Goal: Check status: Check status

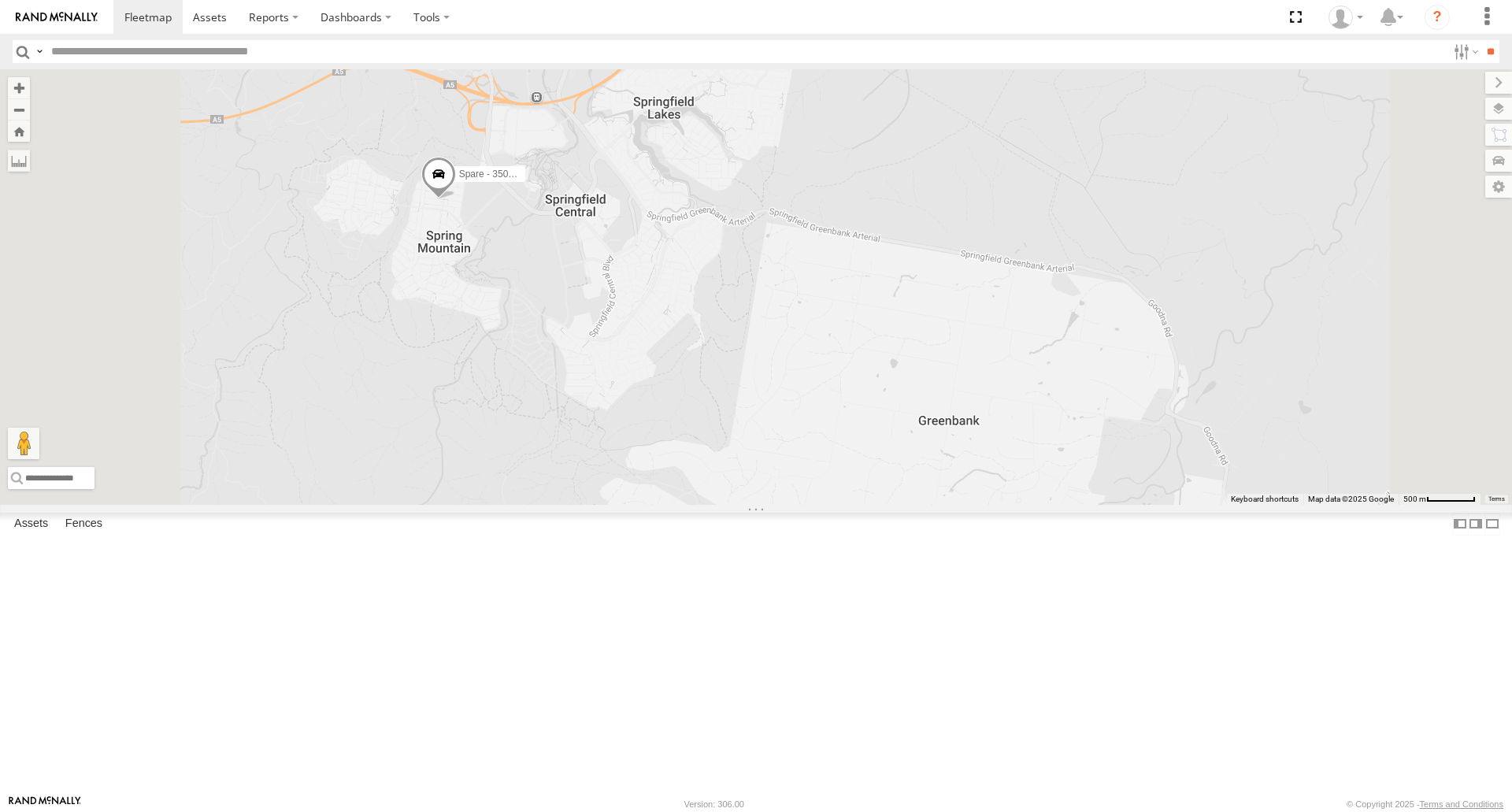
select select "**********"
click at [456, 199] on span at bounding box center [438, 178] width 34 height 43
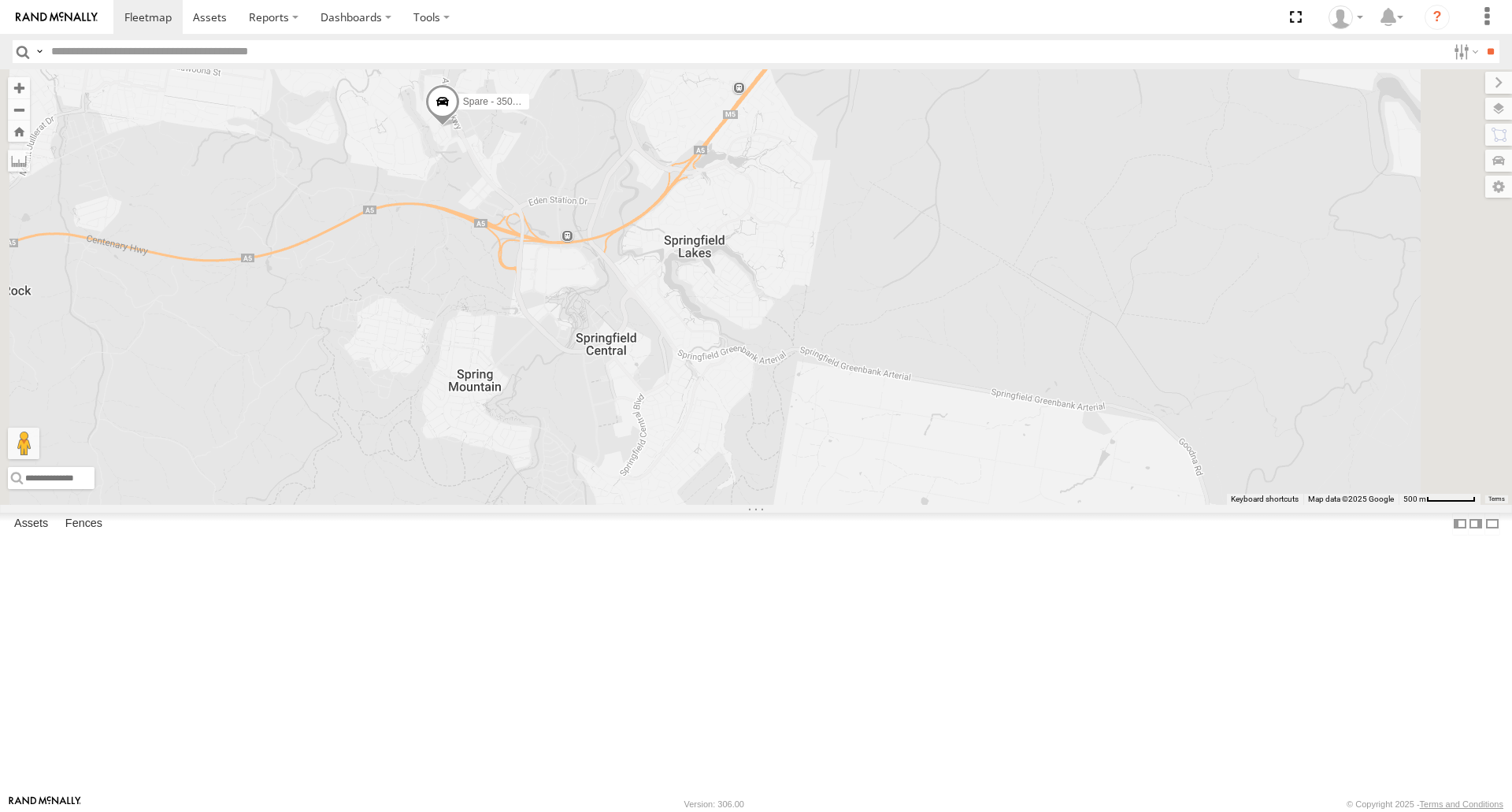
drag, startPoint x: 926, startPoint y: 440, endPoint x: 940, endPoint y: 482, distance: 44.3
click at [939, 480] on div "Spare - 350FB3" at bounding box center [756, 286] width 1512 height 434
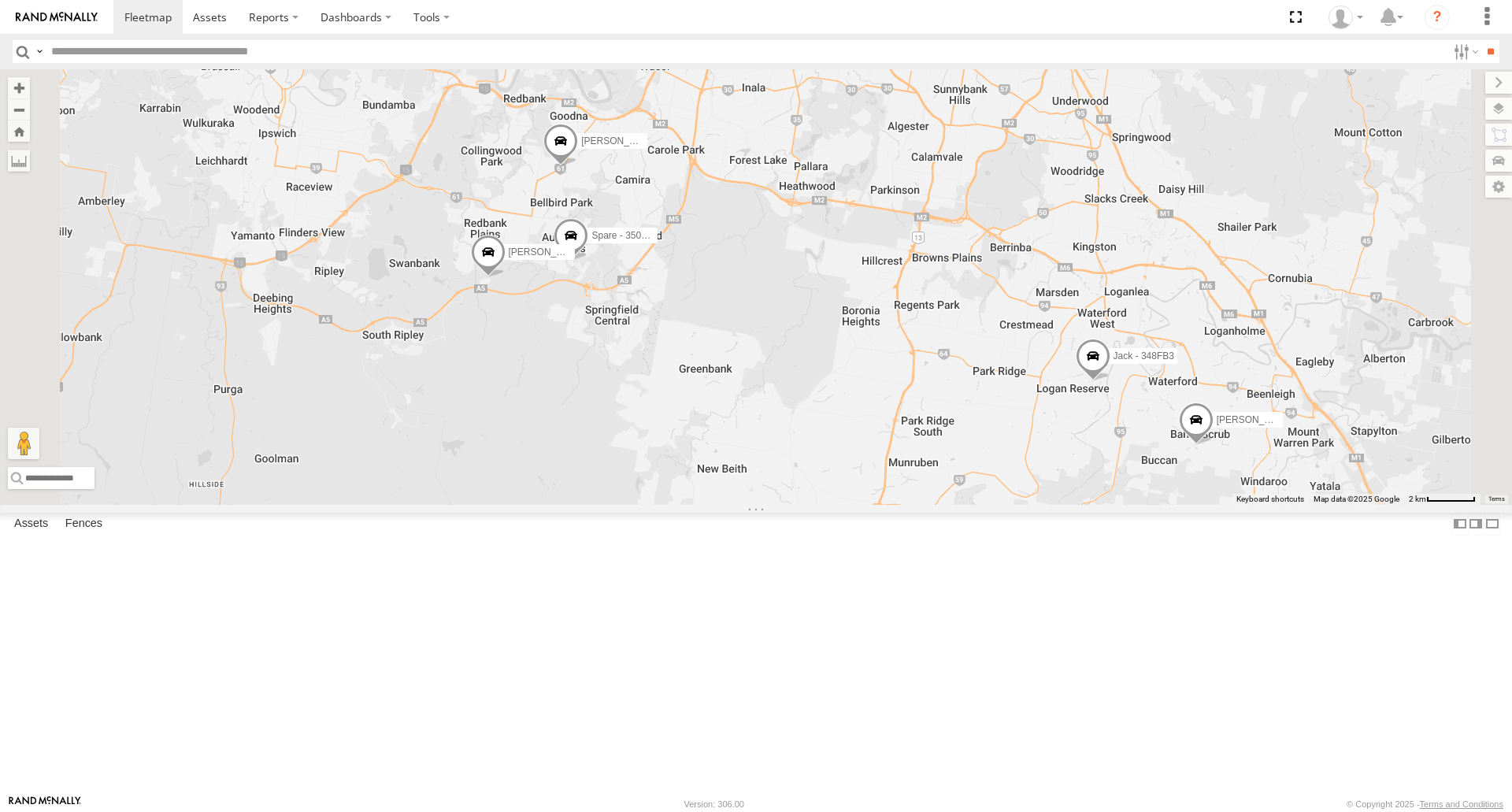
drag, startPoint x: 1151, startPoint y: 490, endPoint x: 1068, endPoint y: 490, distance: 83.0
click at [1068, 490] on div "Spare - 350FB3 [PERSON_NAME] B - Corolla [PERSON_NAME] - 347FB3 Jack - 348FB3 […" at bounding box center [756, 286] width 1512 height 434
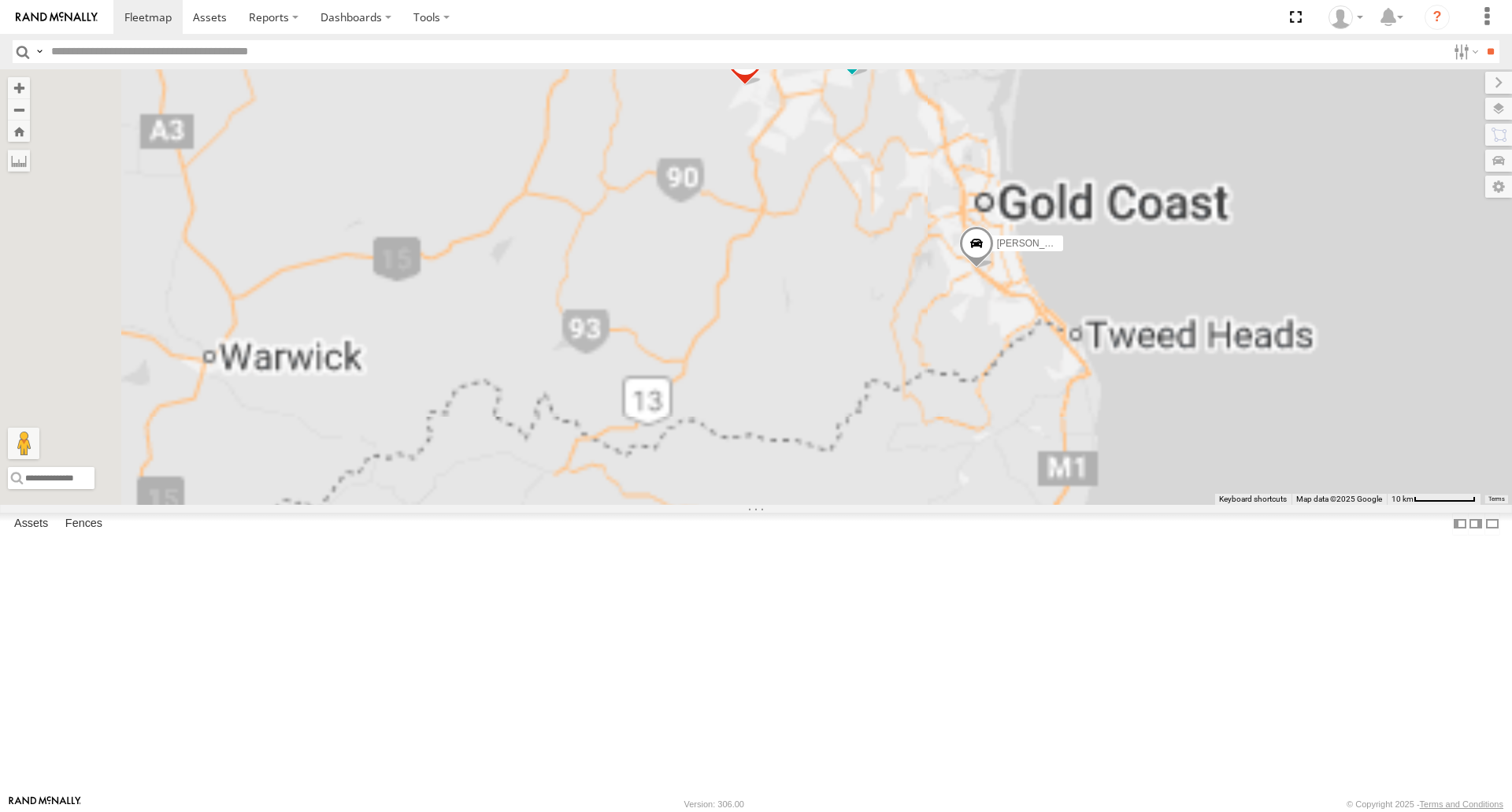
drag, startPoint x: 911, startPoint y: 163, endPoint x: 909, endPoint y: 207, distance: 44.0
click at [937, 239] on div "[PERSON_NAME] - 842JY2 [PERSON_NAME] - 360NA6 [GEOGRAPHIC_DATA] [PERSON_NAME] B…" at bounding box center [756, 286] width 1512 height 434
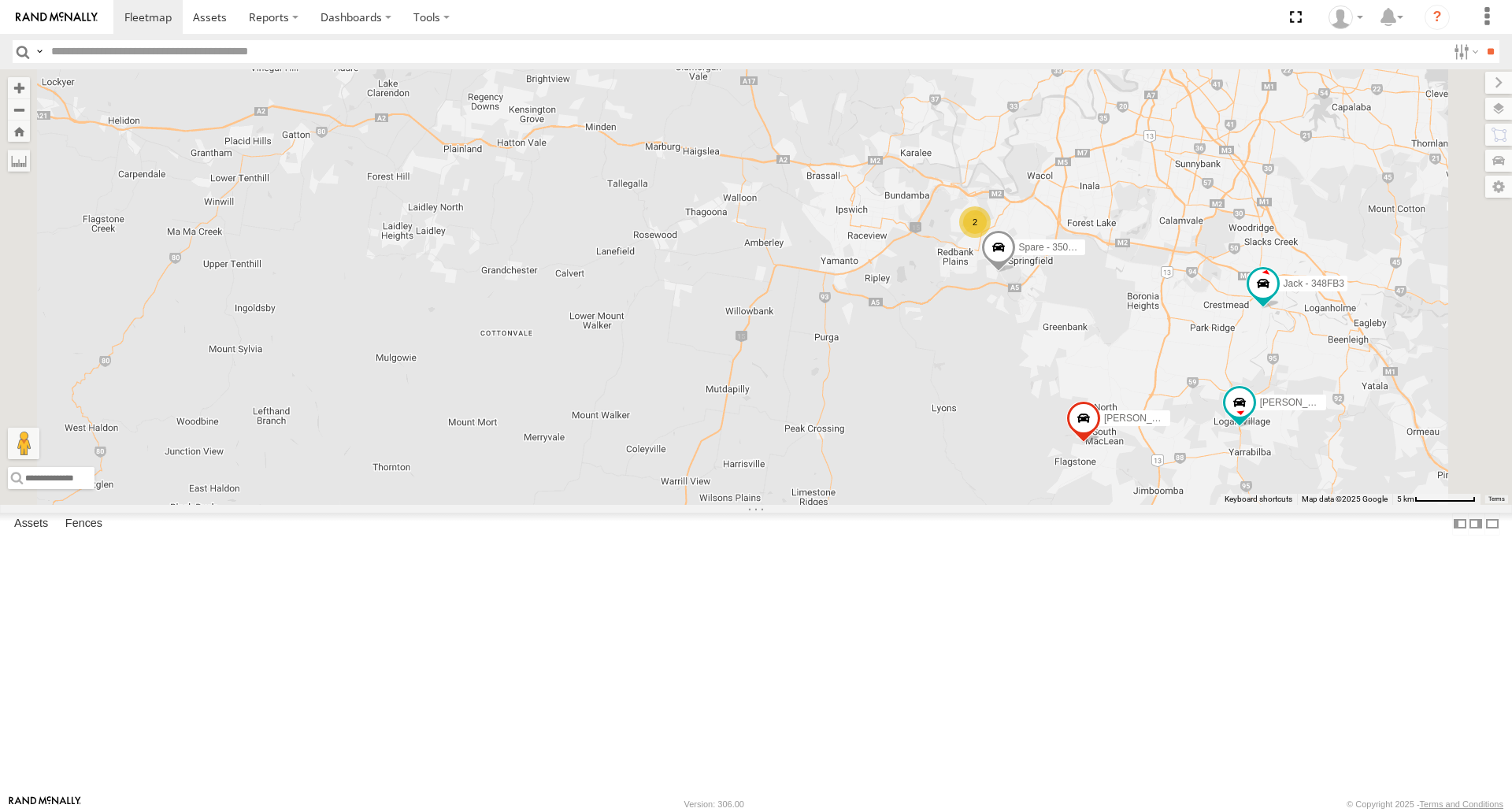
drag, startPoint x: 1115, startPoint y: 343, endPoint x: 1048, endPoint y: 331, distance: 68.1
click at [1044, 327] on div "[PERSON_NAME] - 571IW2 [PERSON_NAME] - 347FB3 [PERSON_NAME] - 348FB3 Spare - 35…" at bounding box center [756, 286] width 1512 height 434
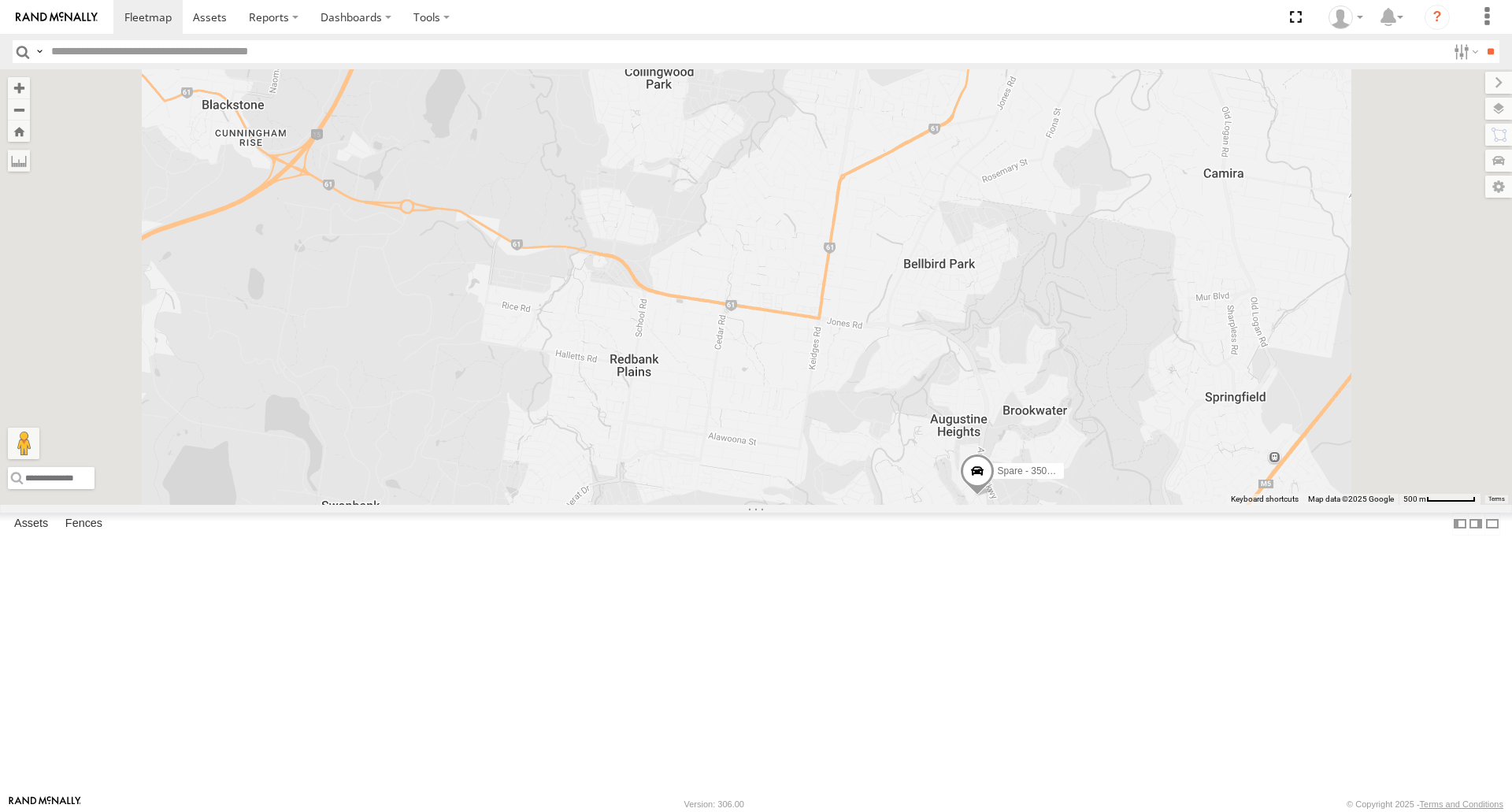
drag, startPoint x: 1055, startPoint y: 347, endPoint x: 1049, endPoint y: 357, distance: 11.7
click at [1049, 357] on div "[PERSON_NAME] - 571IW2 [PERSON_NAME] - 347FB3 [PERSON_NAME] - 348FB3 Spare - 35…" at bounding box center [756, 286] width 1512 height 434
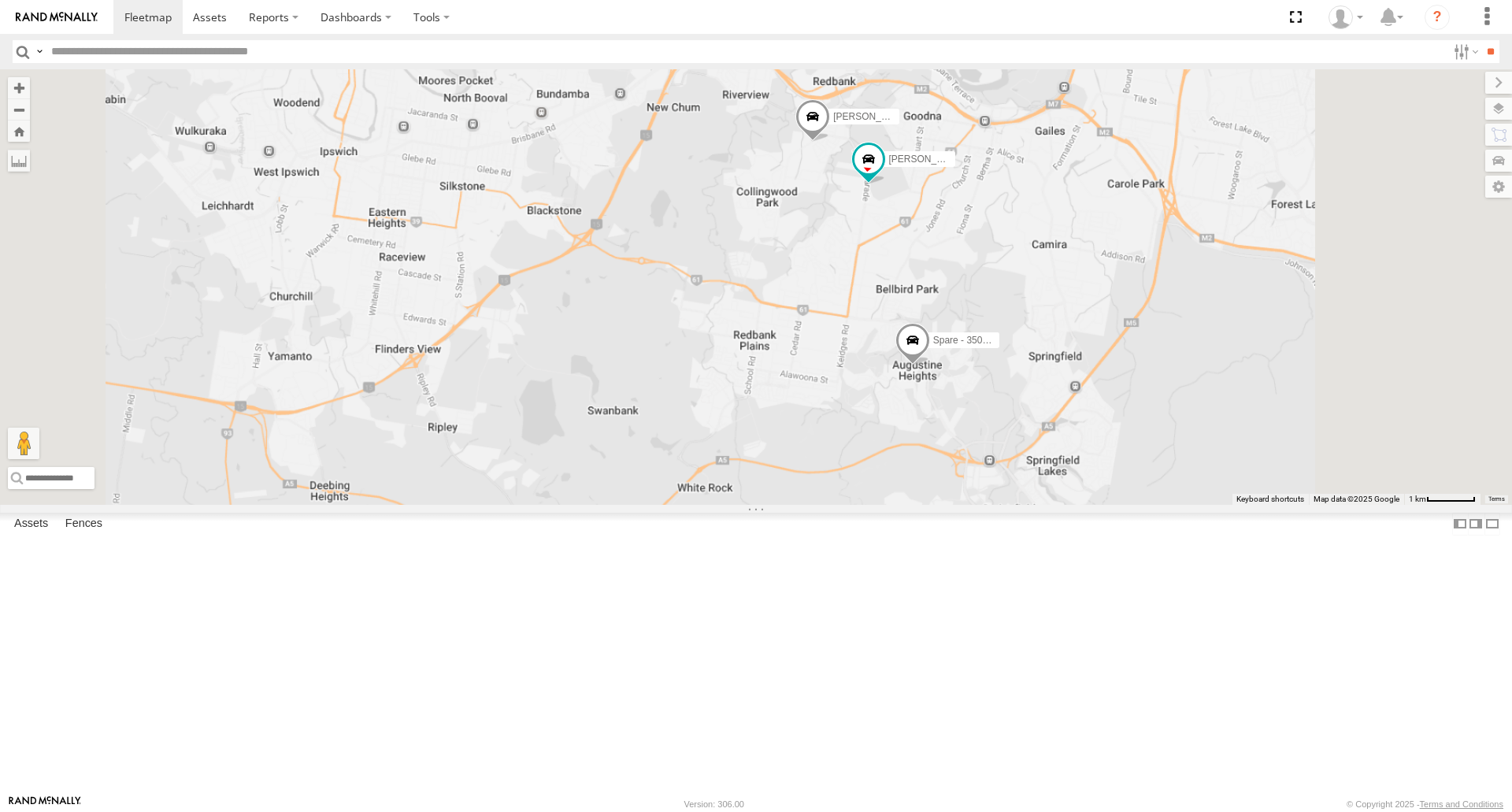
drag, startPoint x: 1044, startPoint y: 372, endPoint x: 1035, endPoint y: 343, distance: 30.4
click at [1044, 375] on div "[PERSON_NAME] B - Corolla Hatch Spare - 350FB3 [PERSON_NAME] 019IP4 - Hilux" at bounding box center [756, 286] width 1512 height 434
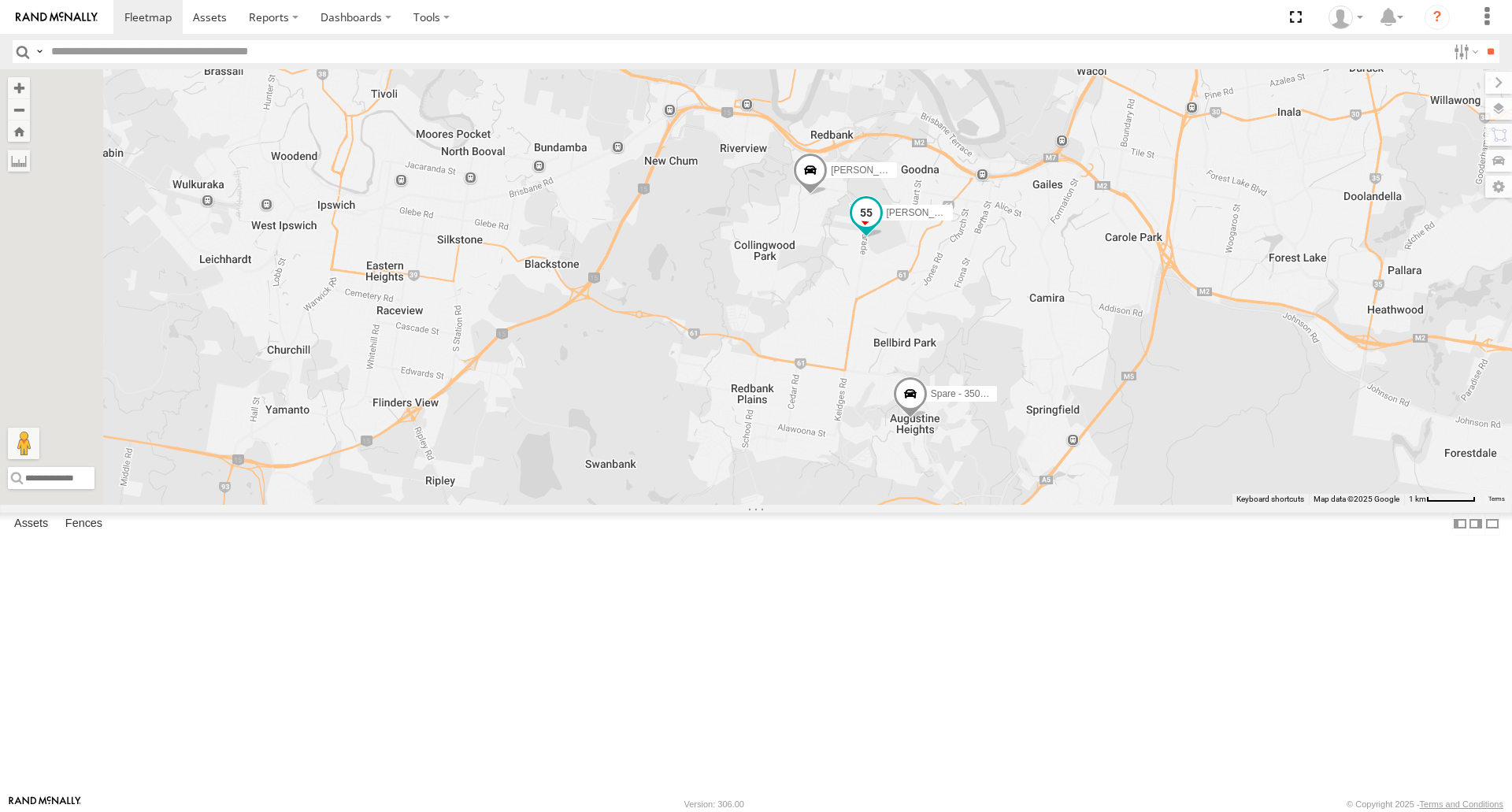
click at [884, 238] on span at bounding box center [866, 217] width 34 height 43
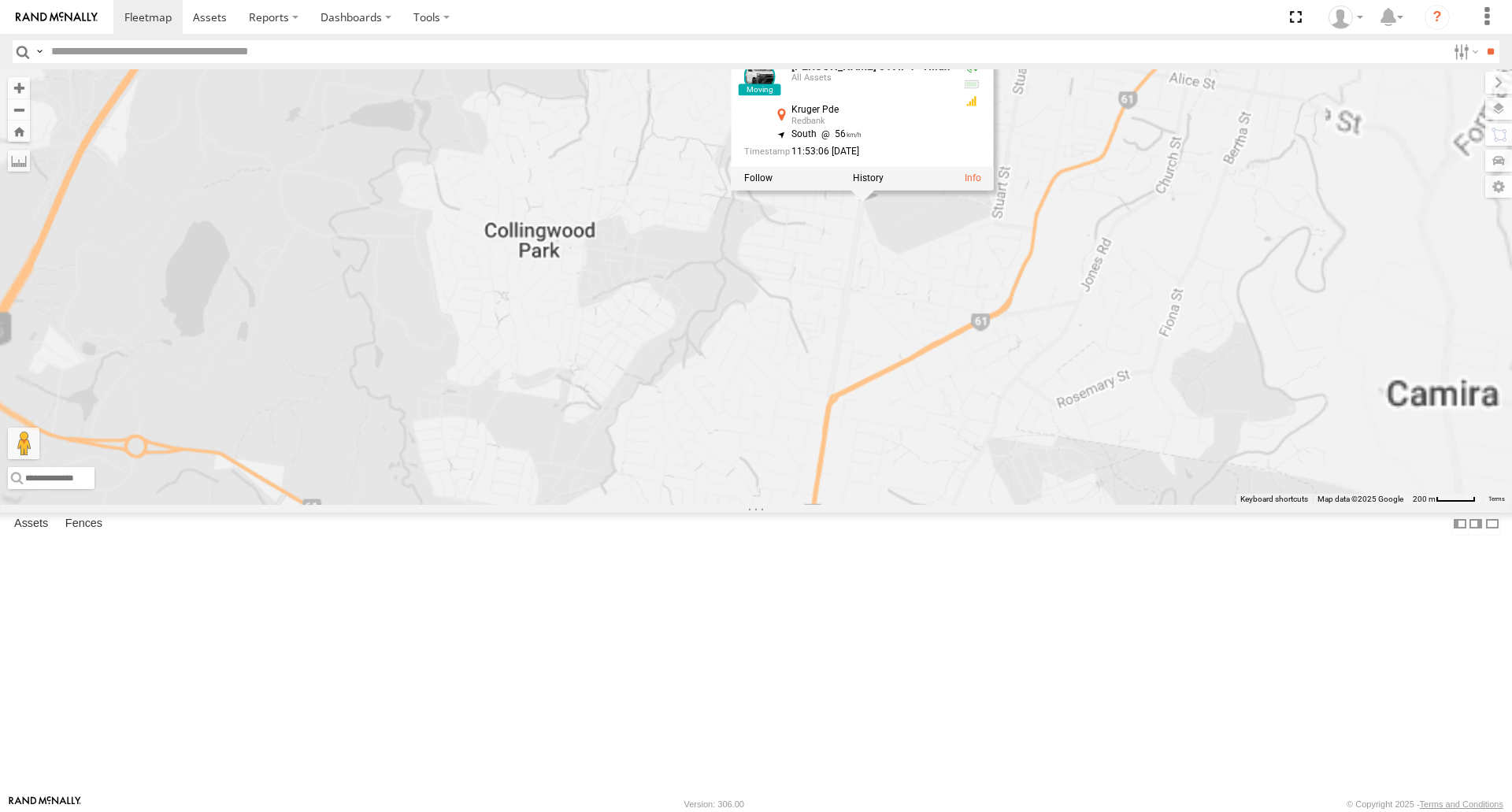
click at [957, 404] on div "[PERSON_NAME] B - Corolla Hatch Spare - 350FB3 [PERSON_NAME] 019IP4 - Hilux [PE…" at bounding box center [756, 286] width 1512 height 434
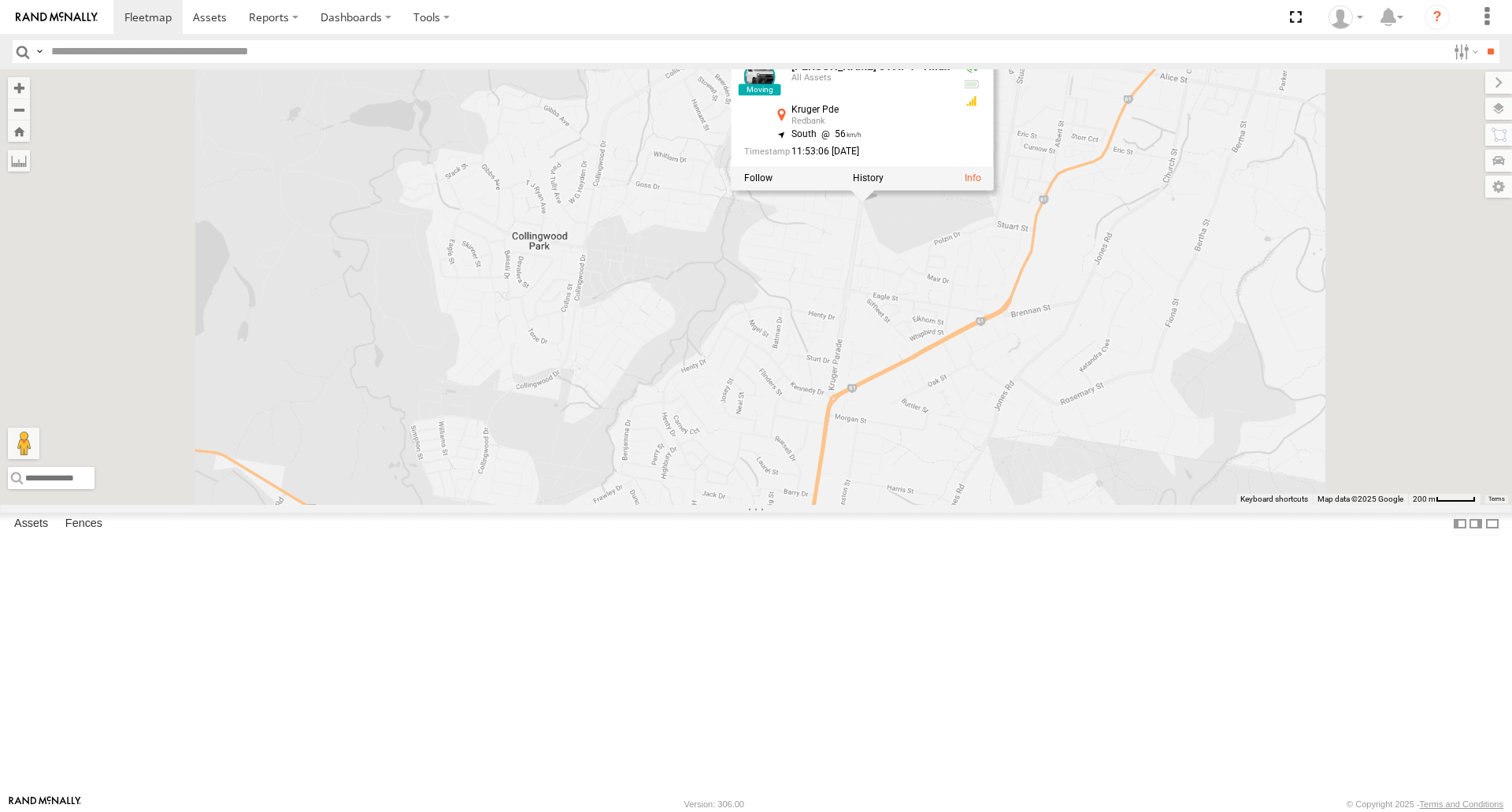
click at [702, 66] on span at bounding box center [685, 45] width 34 height 43
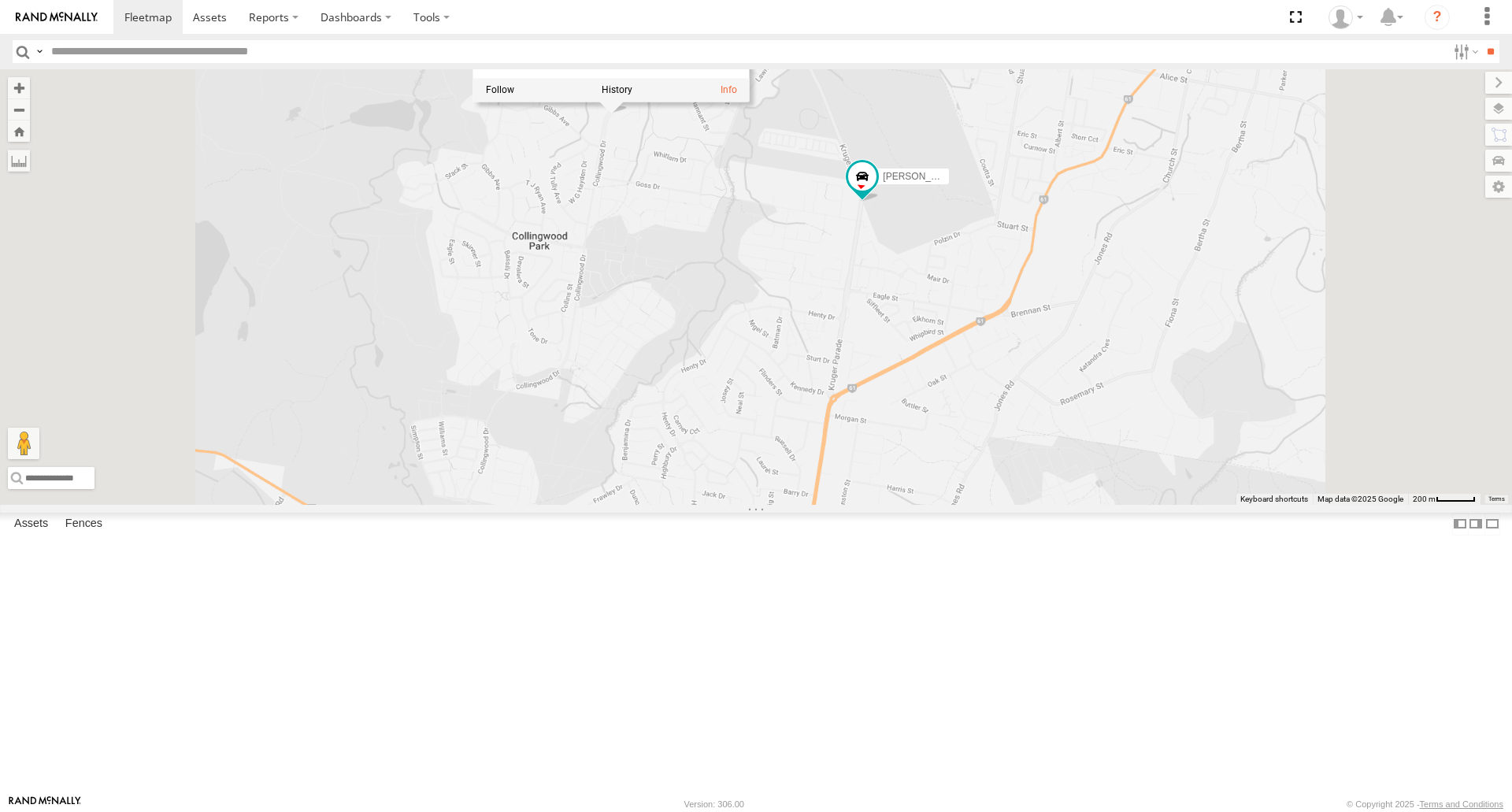
drag, startPoint x: 848, startPoint y: 282, endPoint x: 860, endPoint y: 365, distance: 83.9
click at [860, 364] on div "[PERSON_NAME] B - Corolla Hatch Spare - 350FB3 [PERSON_NAME] 019IP4 - Hilux [PE…" at bounding box center [756, 286] width 1512 height 434
click at [858, 359] on div "[PERSON_NAME] B - Corolla Hatch Spare - 350FB3 [PERSON_NAME] 019IP4 - Hilux [PE…" at bounding box center [756, 286] width 1512 height 434
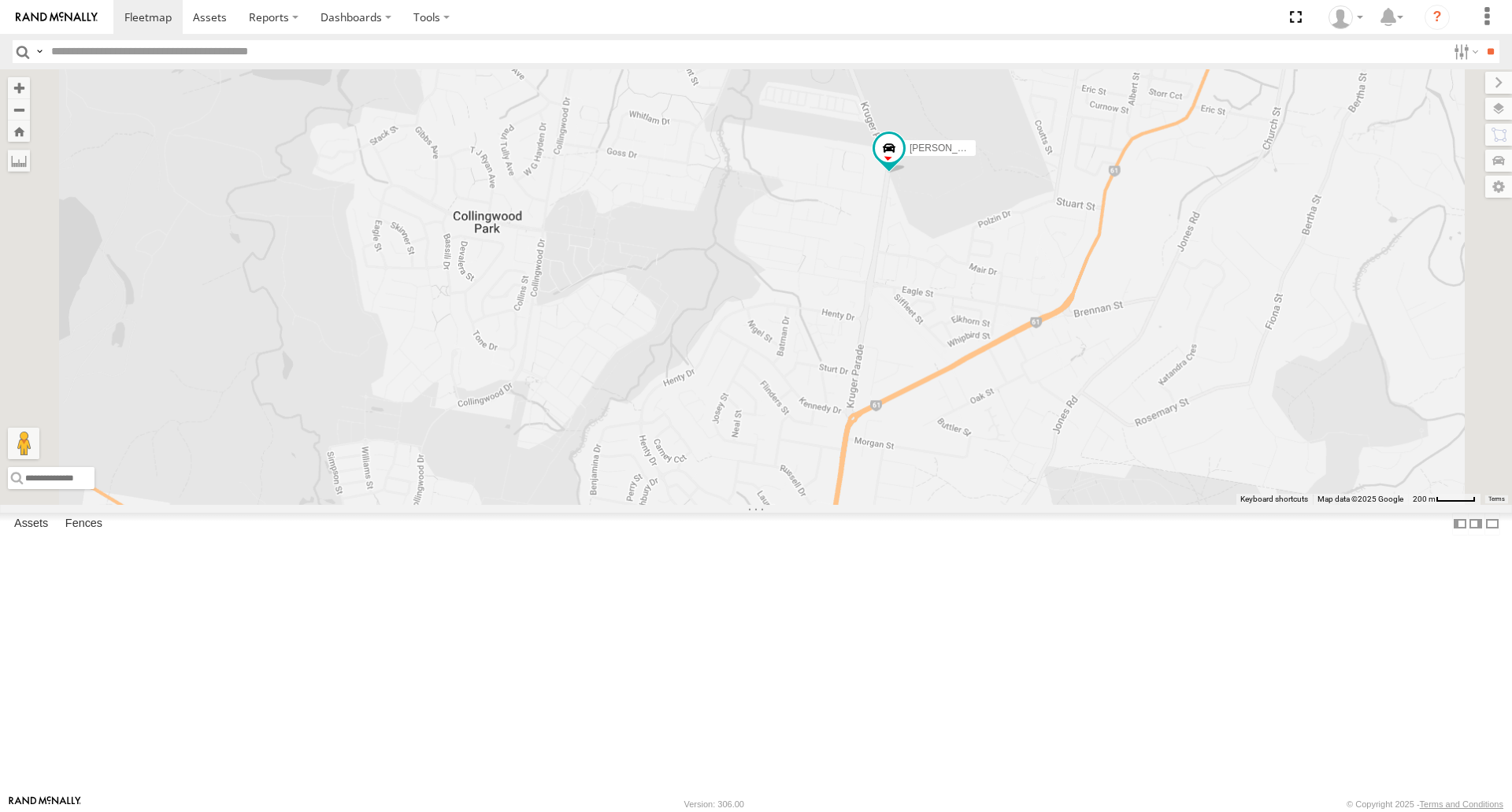
click at [858, 359] on div "[PERSON_NAME] B - Corolla Hatch Spare - 350FB3 [PERSON_NAME] 019IP4 - Hilux [PE…" at bounding box center [756, 286] width 1512 height 434
drag, startPoint x: 858, startPoint y: 359, endPoint x: 926, endPoint y: 511, distance: 166.5
click at [926, 504] on div "[PERSON_NAME] B - Corolla Hatch Spare - 350FB3 [PERSON_NAME] 019IP4 - Hilux" at bounding box center [756, 286] width 1512 height 434
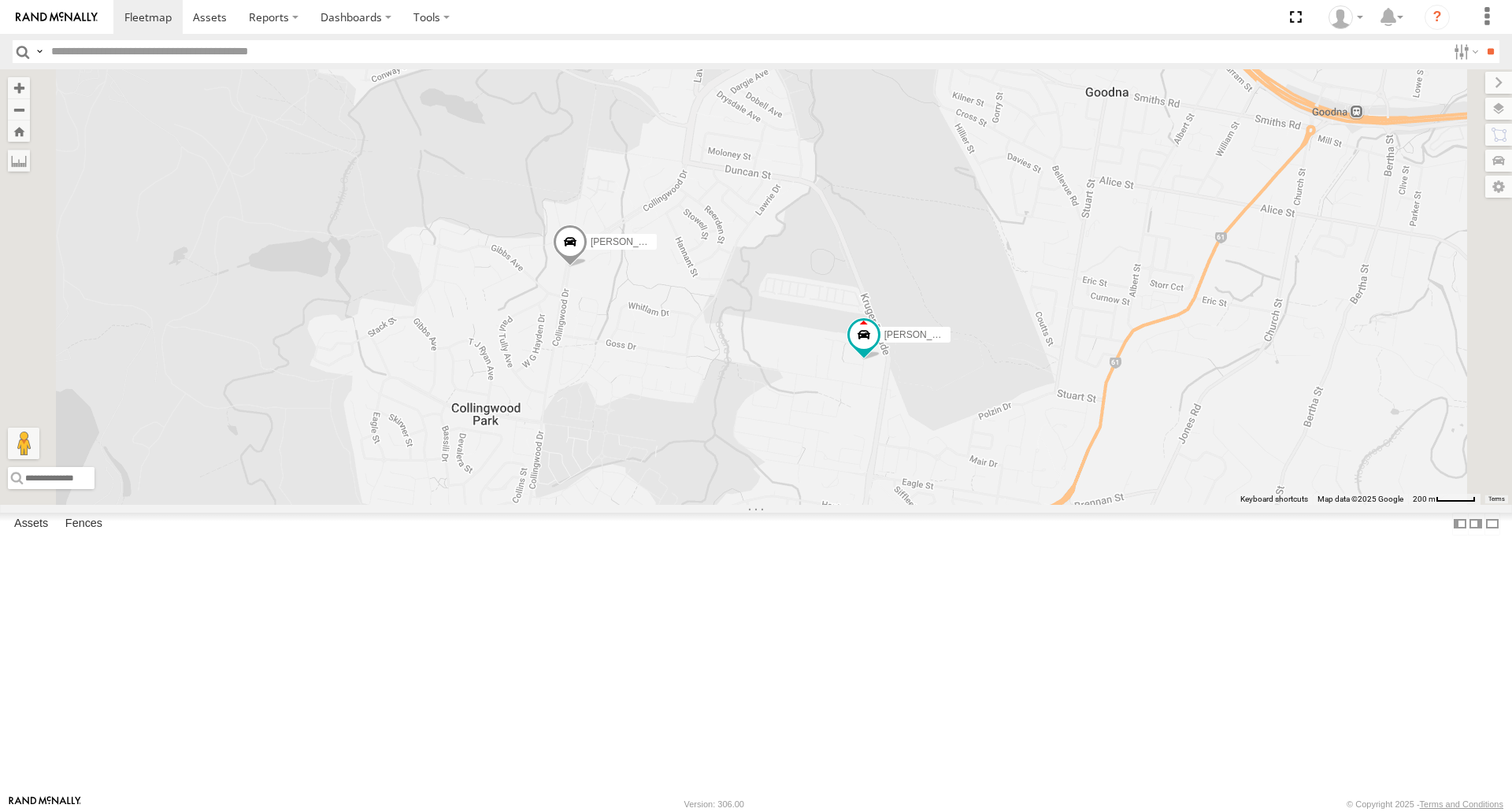
click at [564, 407] on div "[PERSON_NAME] B - Corolla Hatch Spare - 350FB3 [PERSON_NAME] 019IP4 - Hilux" at bounding box center [756, 286] width 1512 height 434
click at [569, 369] on span at bounding box center [551, 348] width 34 height 43
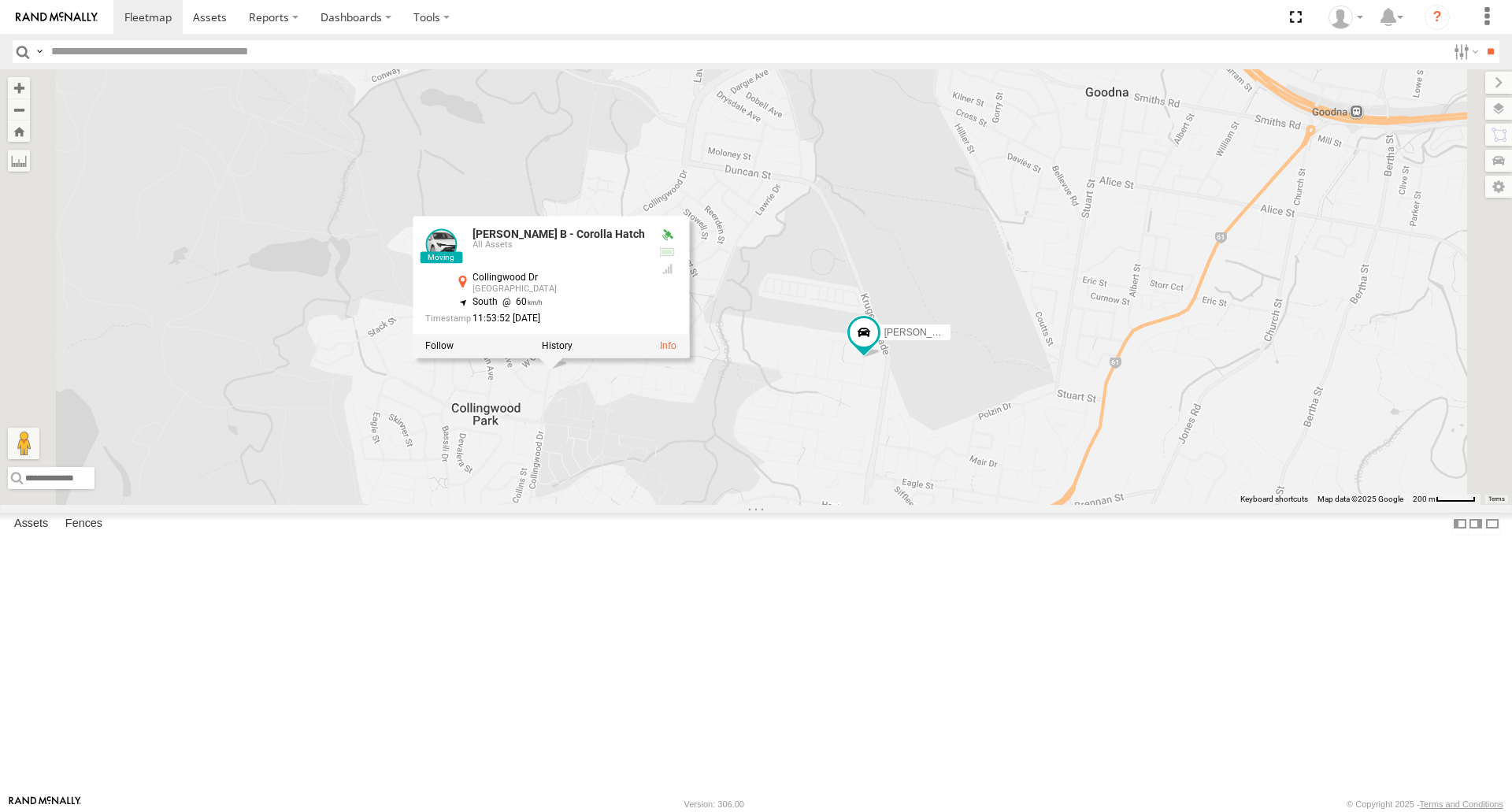
click at [689, 358] on div at bounding box center [550, 345] width 276 height 24
click at [573, 351] on label at bounding box center [557, 345] width 31 height 11
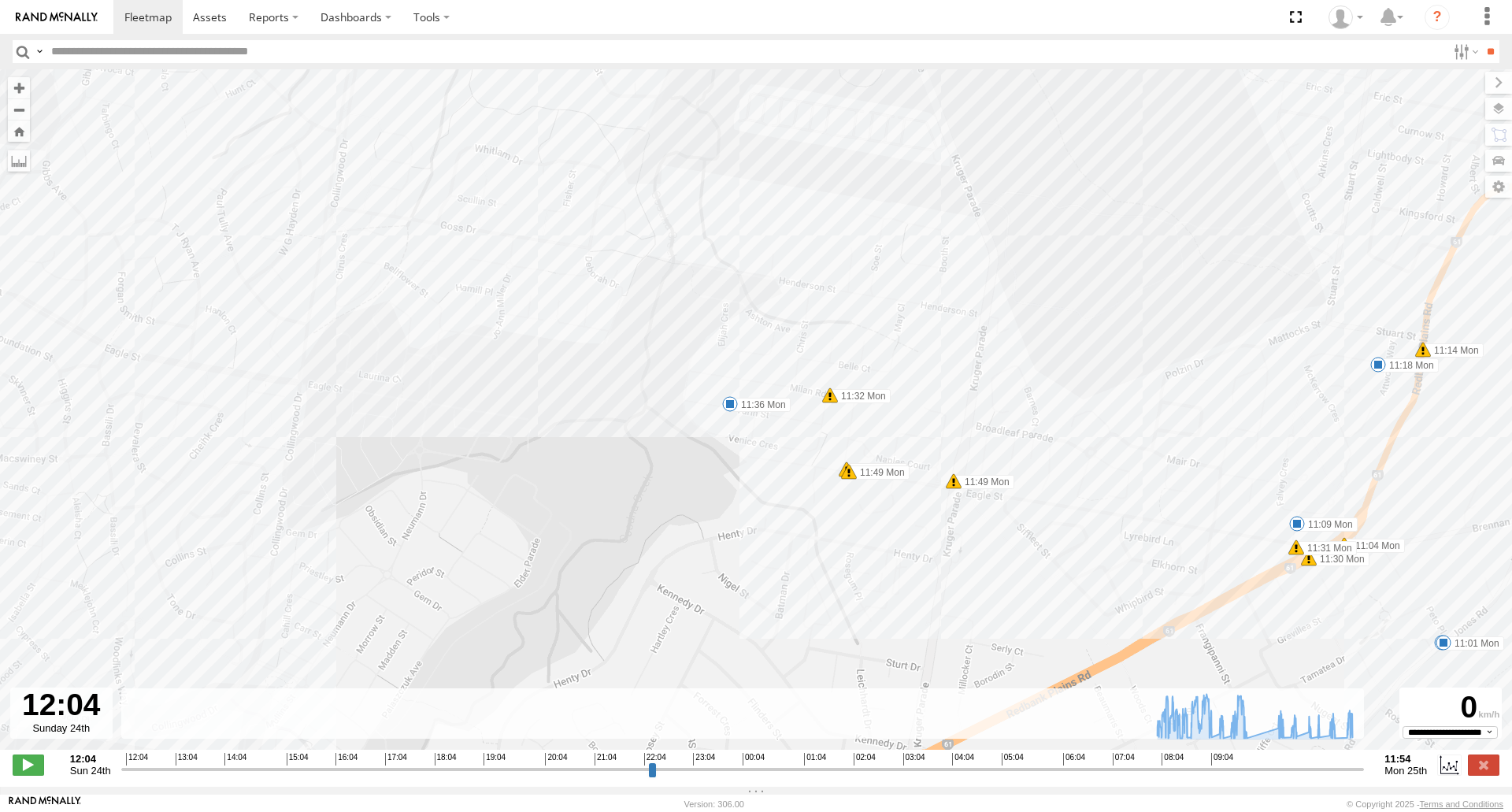
click at [727, 406] on span at bounding box center [730, 404] width 16 height 16
click at [287, 488] on div "[PERSON_NAME] - Corolla Hatch 08:05 Mon 08:07 Mon 08:18 Mon 08:32 Mon 08:34 Mon…" at bounding box center [756, 417] width 1512 height 697
click at [729, 402] on span at bounding box center [730, 404] width 16 height 16
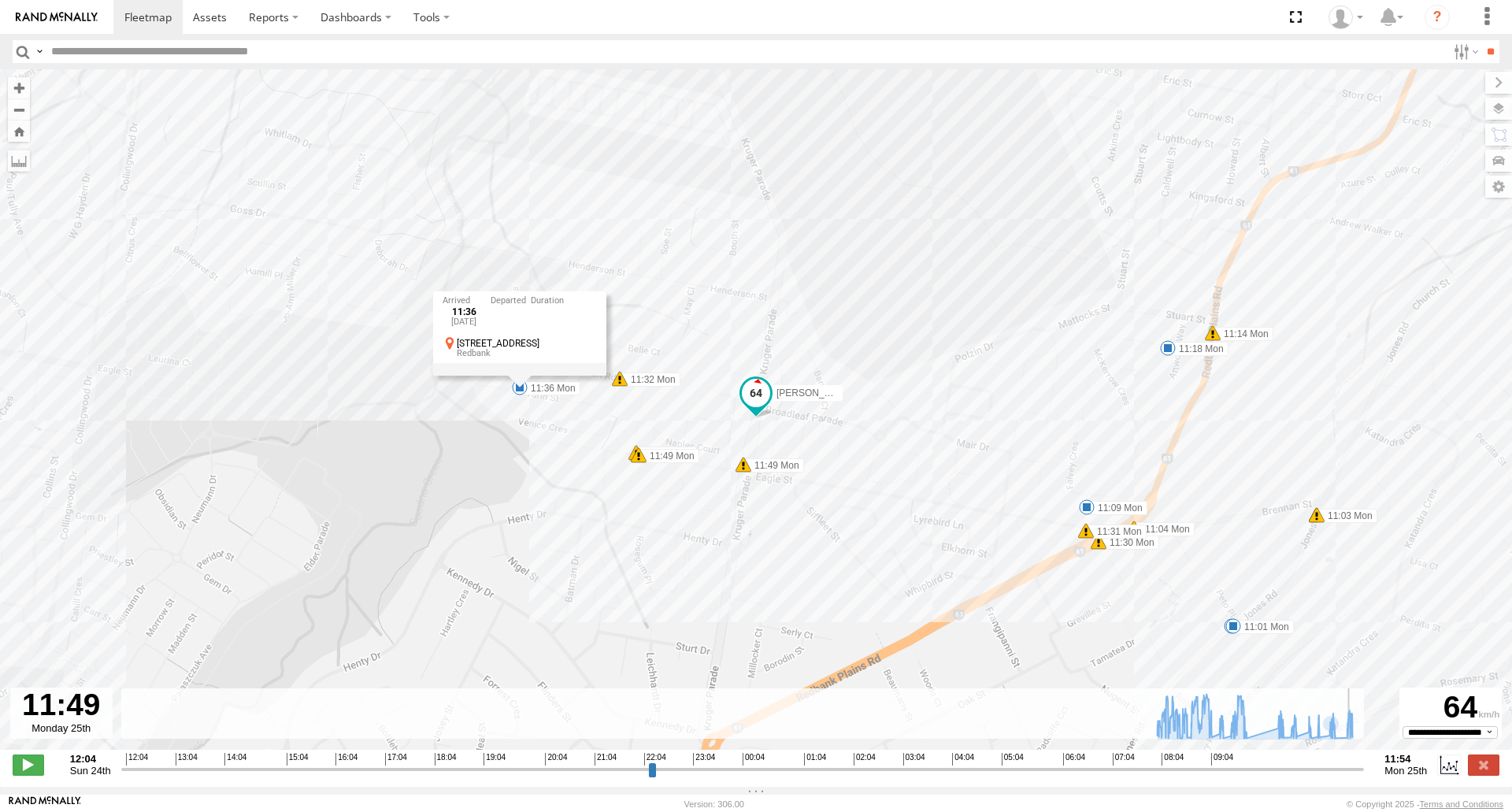
drag, startPoint x: 1320, startPoint y: 775, endPoint x: 1355, endPoint y: 782, distance: 35.7
type input "**********"
click at [1355, 776] on input "range" at bounding box center [743, 769] width 1243 height 15
click at [1470, 771] on div "12:04 Sun 24th Created with Highcharts 6.0.7 [DOMAIN_NAME] 12:04 13:04 14:04 15…" at bounding box center [756, 764] width 1487 height 24
click at [1470, 771] on label at bounding box center [1483, 764] width 31 height 20
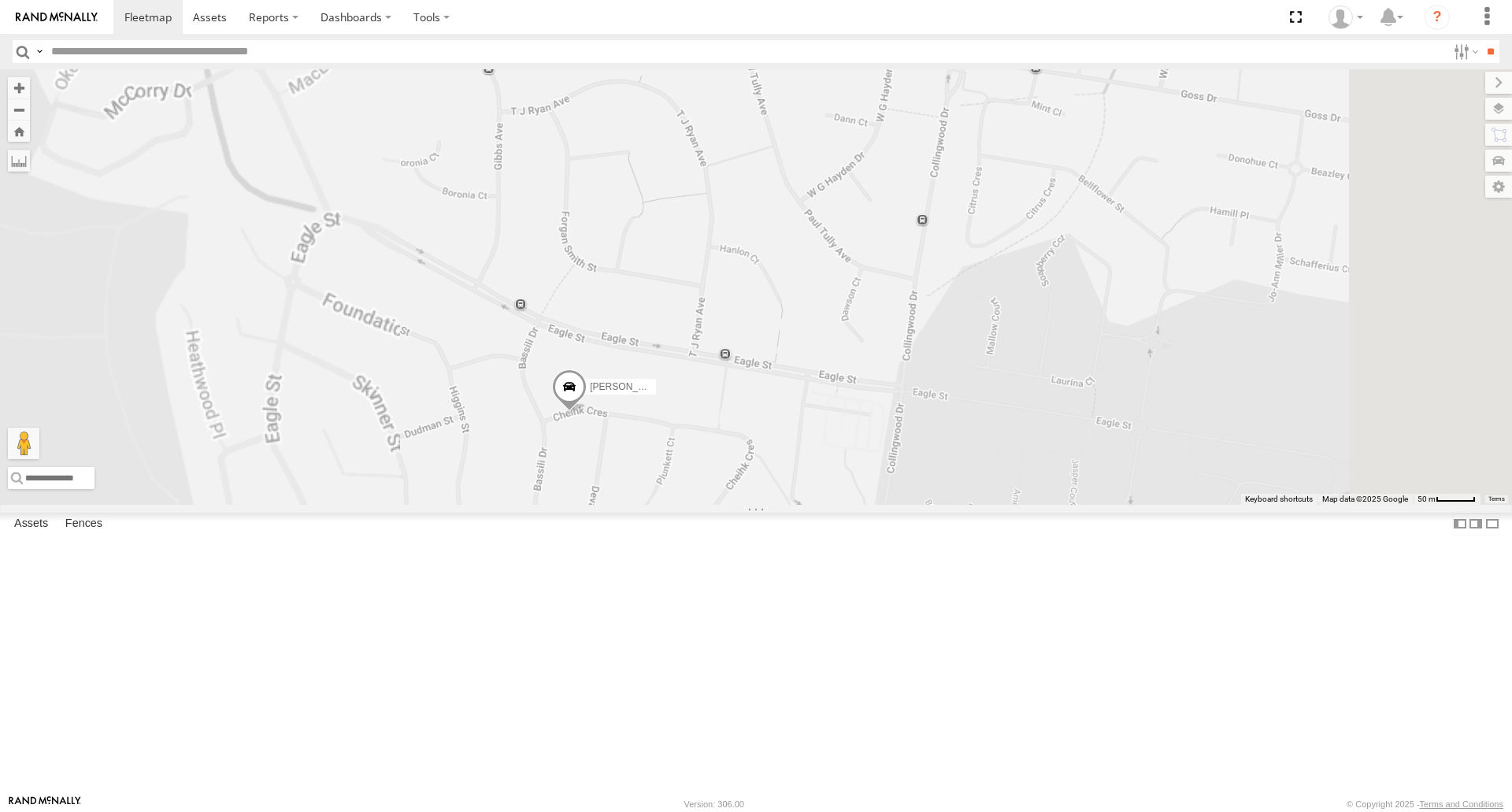
click at [586, 411] on span at bounding box center [569, 390] width 34 height 43
